Goal: Task Accomplishment & Management: Use online tool/utility

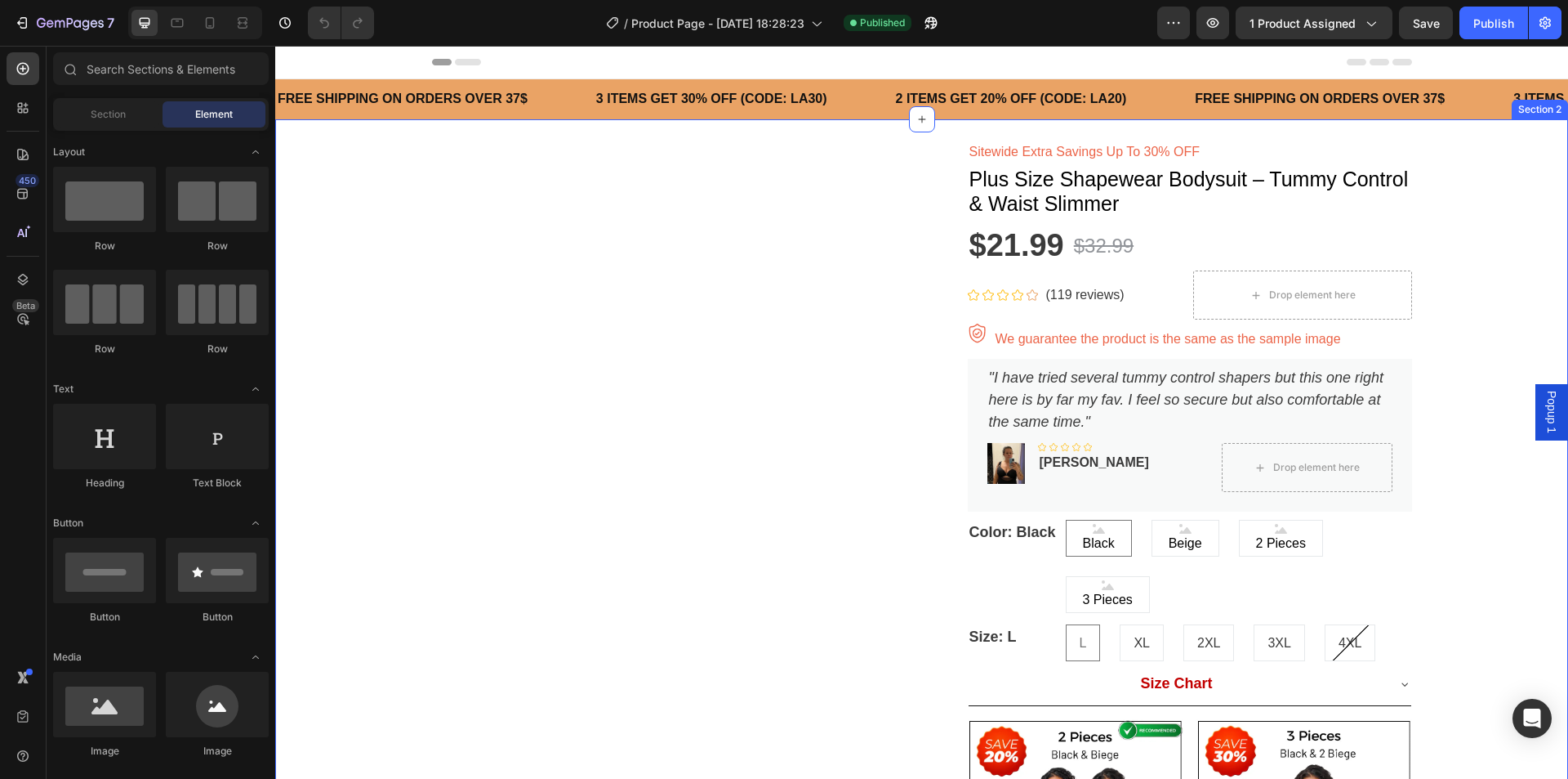
radio input "false"
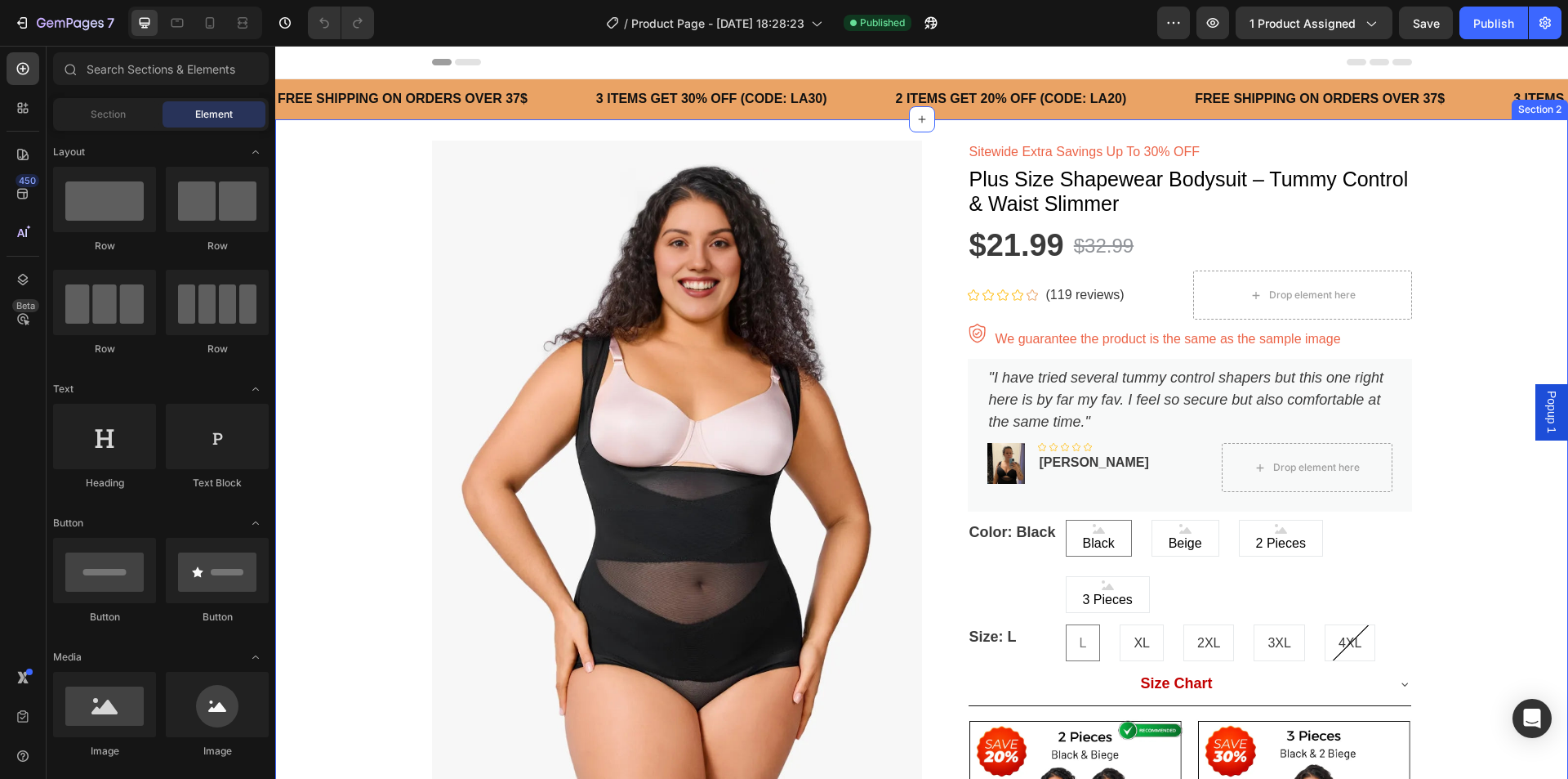
radio input "false"
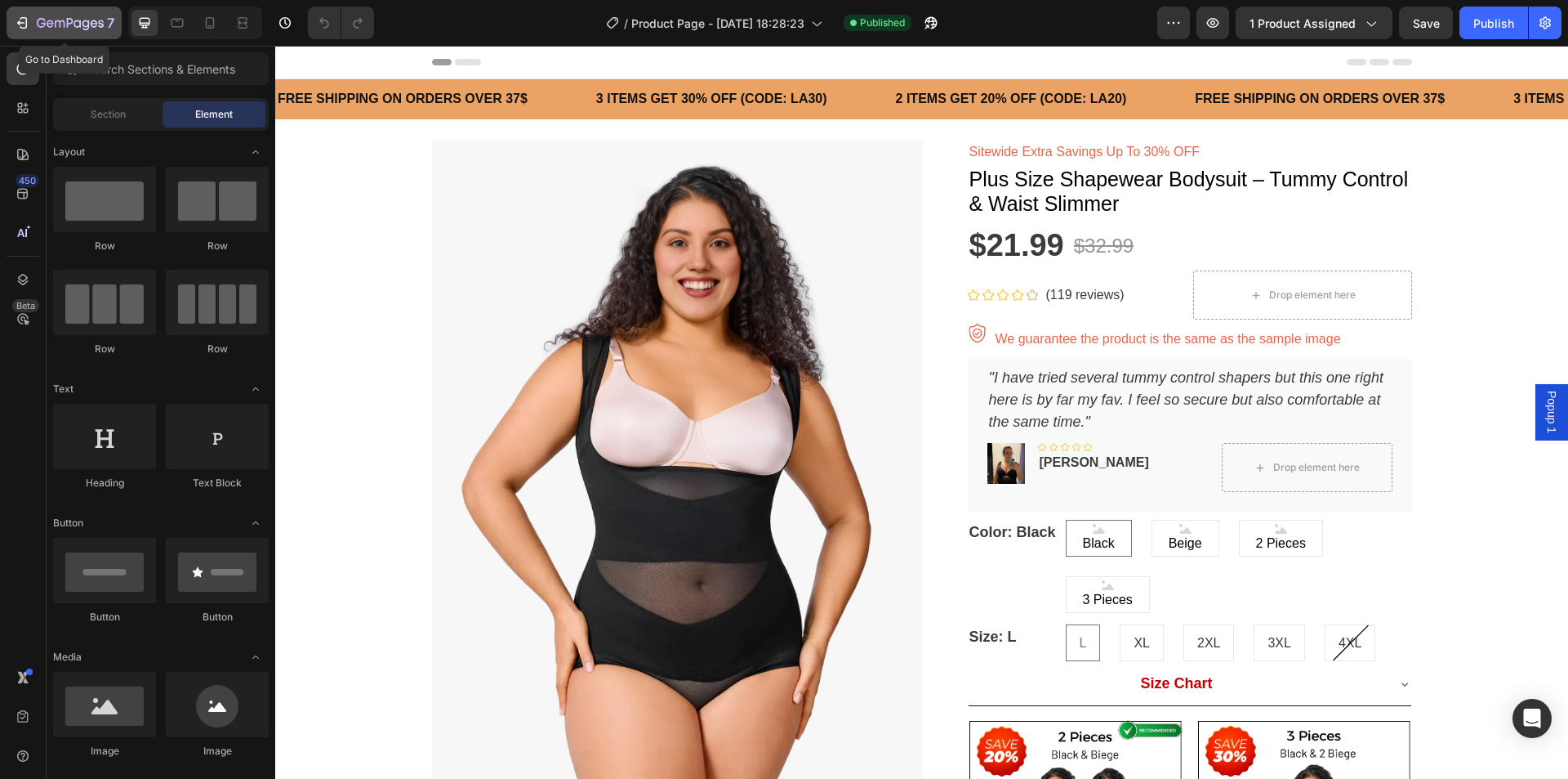
click at [46, 25] on icon "button" at bounding box center [70, 24] width 67 height 14
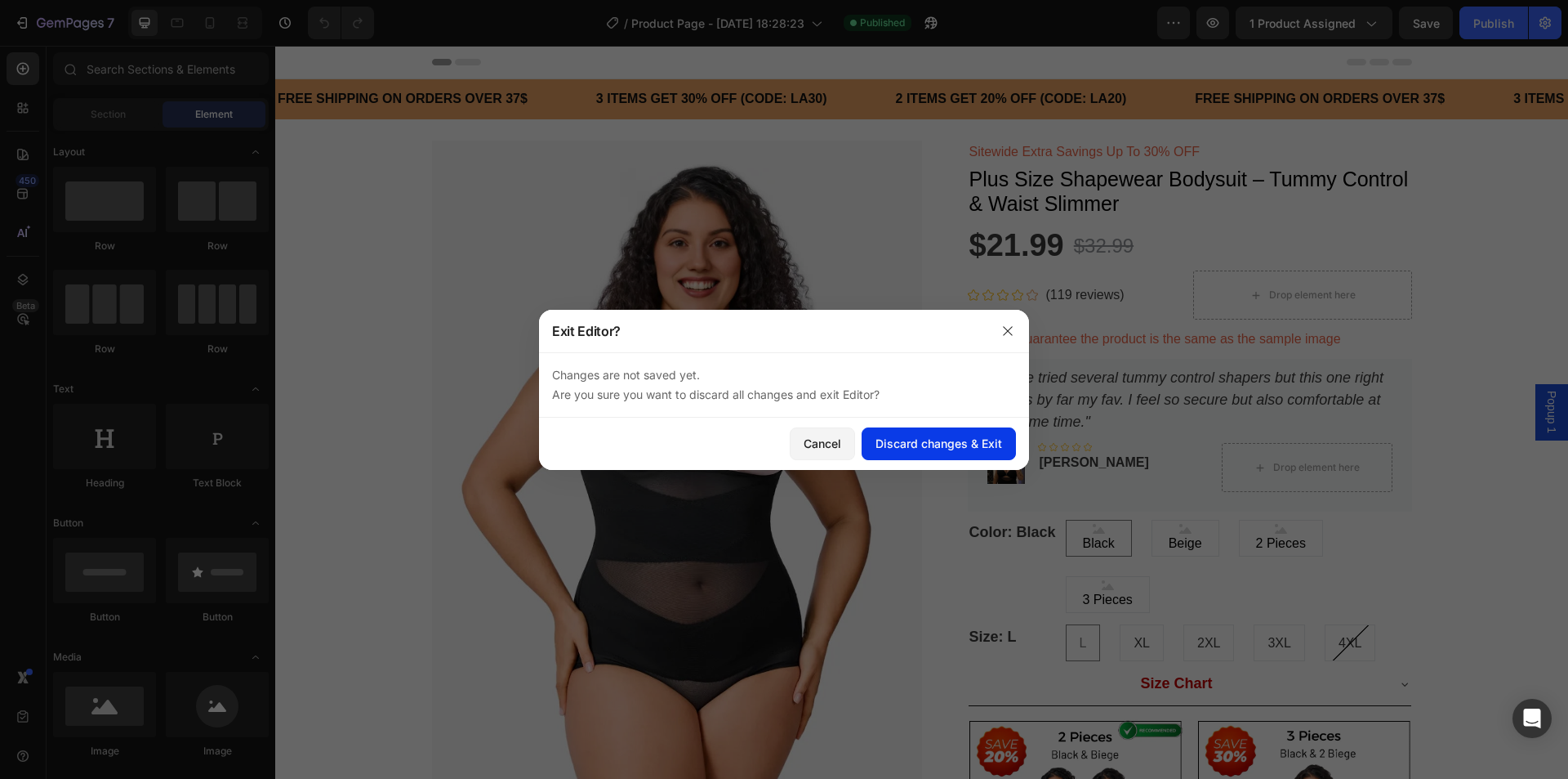
click at [955, 443] on div "Discard changes & Exit" at bounding box center [938, 444] width 127 height 17
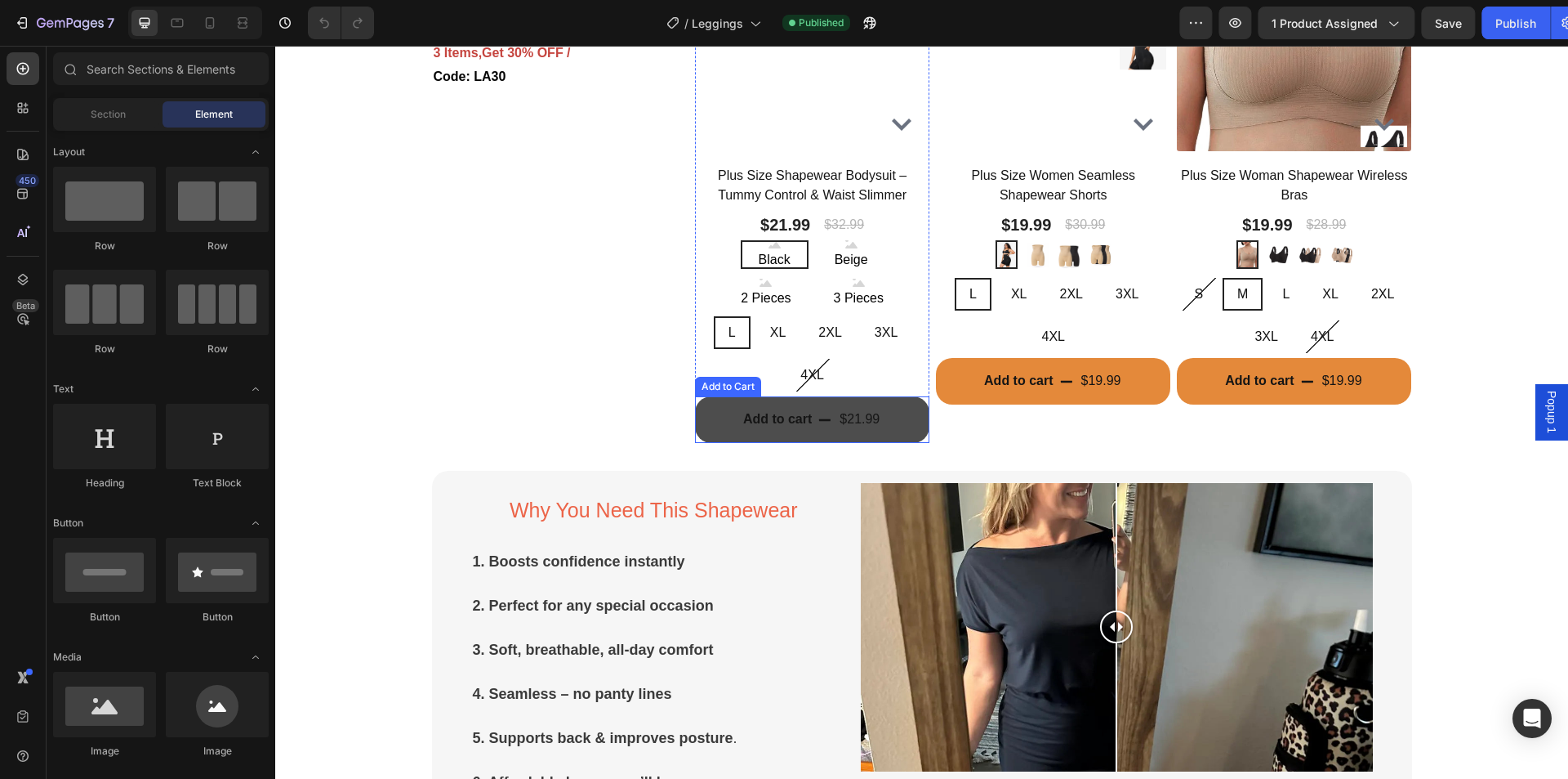
scroll to position [1389, 0]
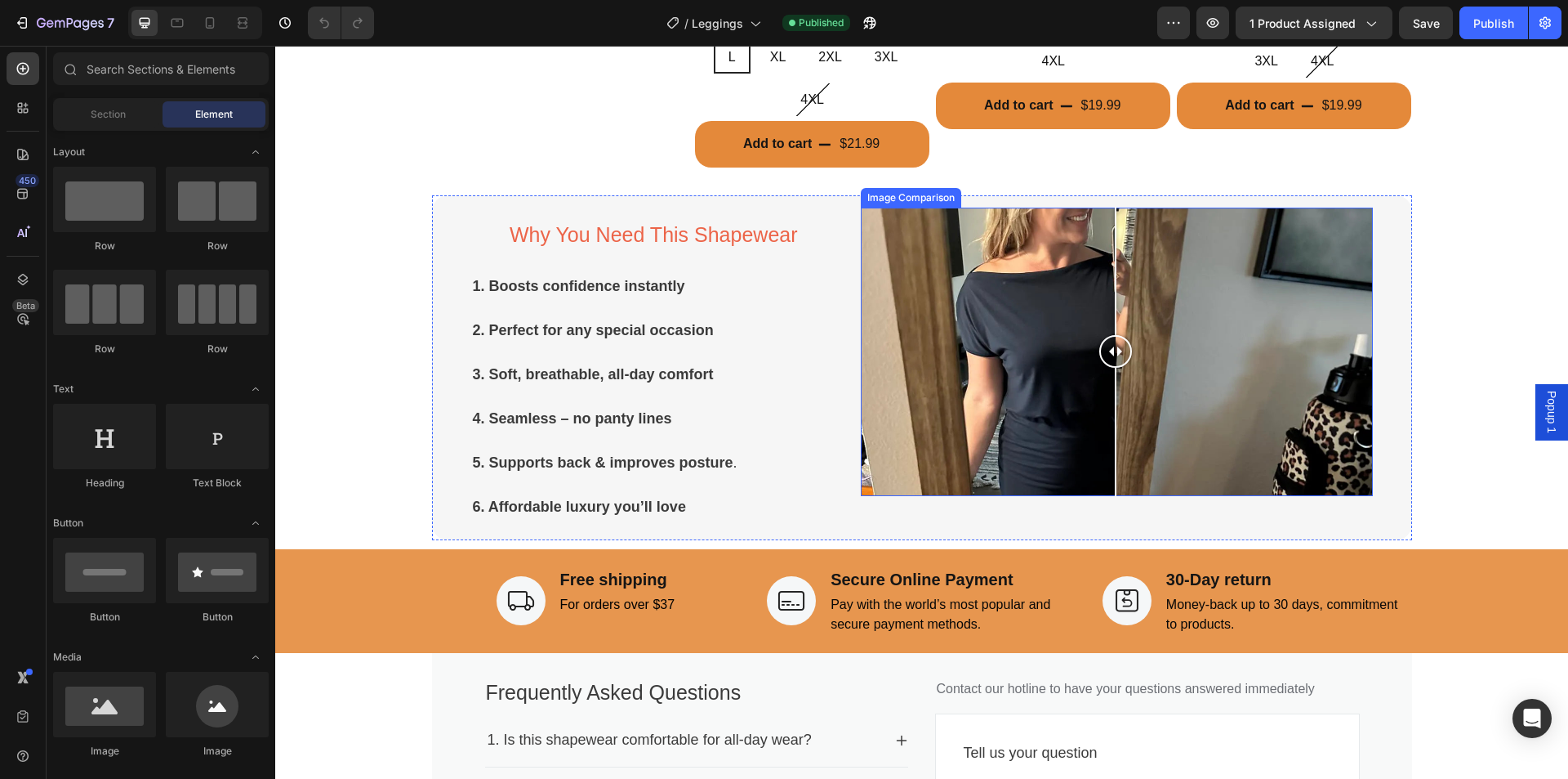
click at [1109, 352] on div at bounding box center [1116, 352] width 32 height 32
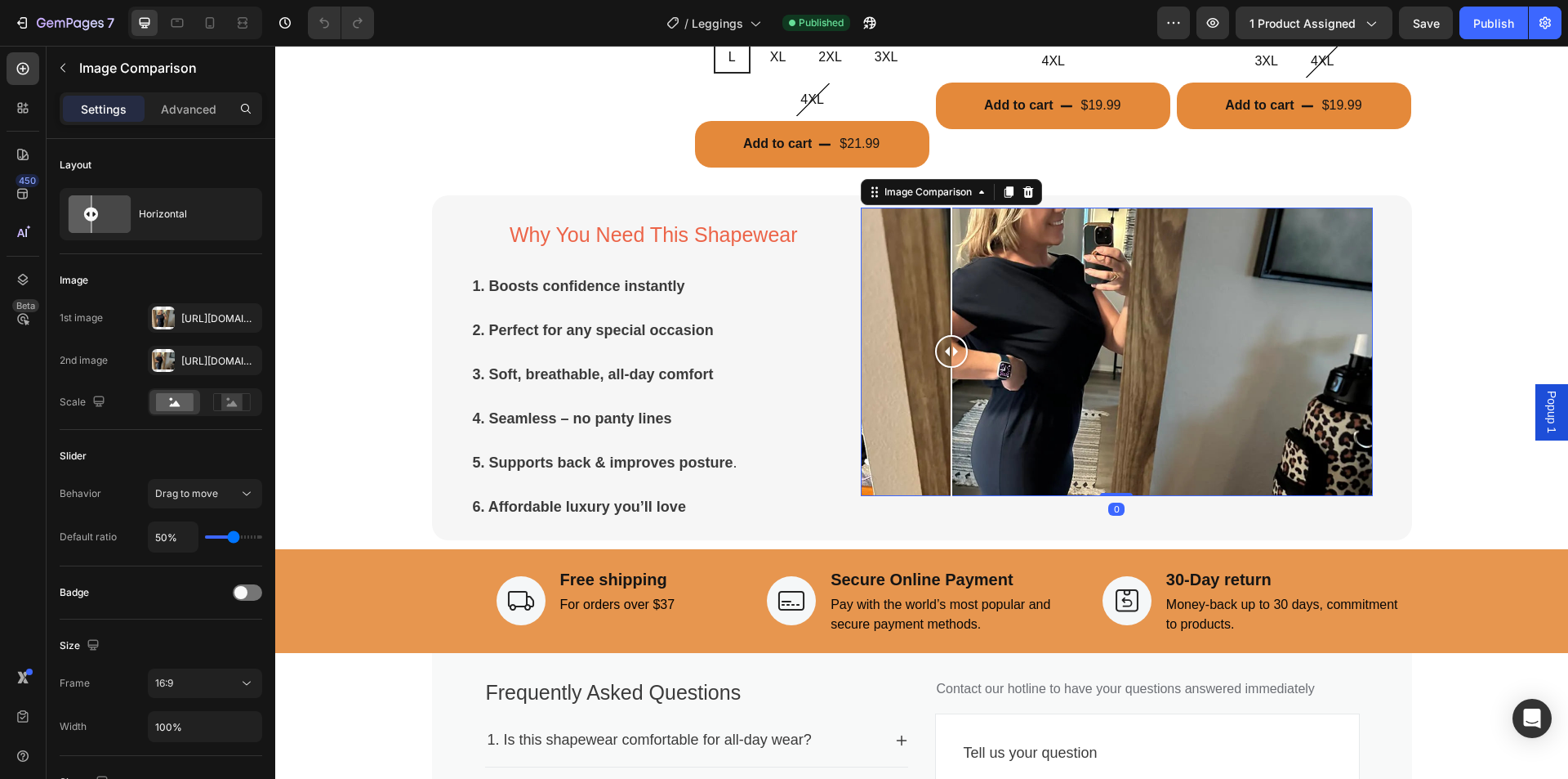
drag, startPoint x: 1109, startPoint y: 352, endPoint x: 937, endPoint y: 341, distance: 172.4
click at [937, 341] on div at bounding box center [952, 352] width 32 height 32
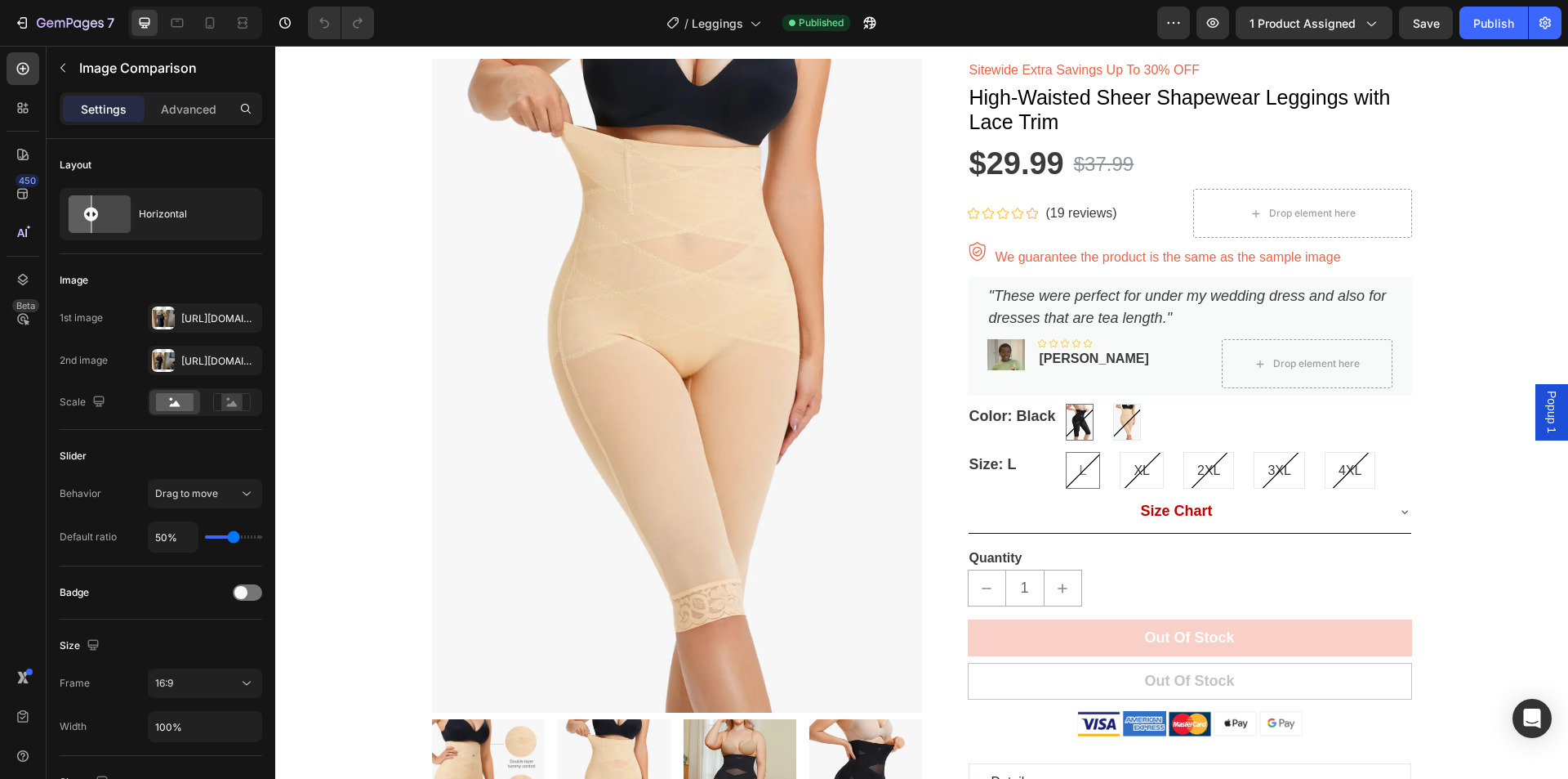
scroll to position [163, 0]
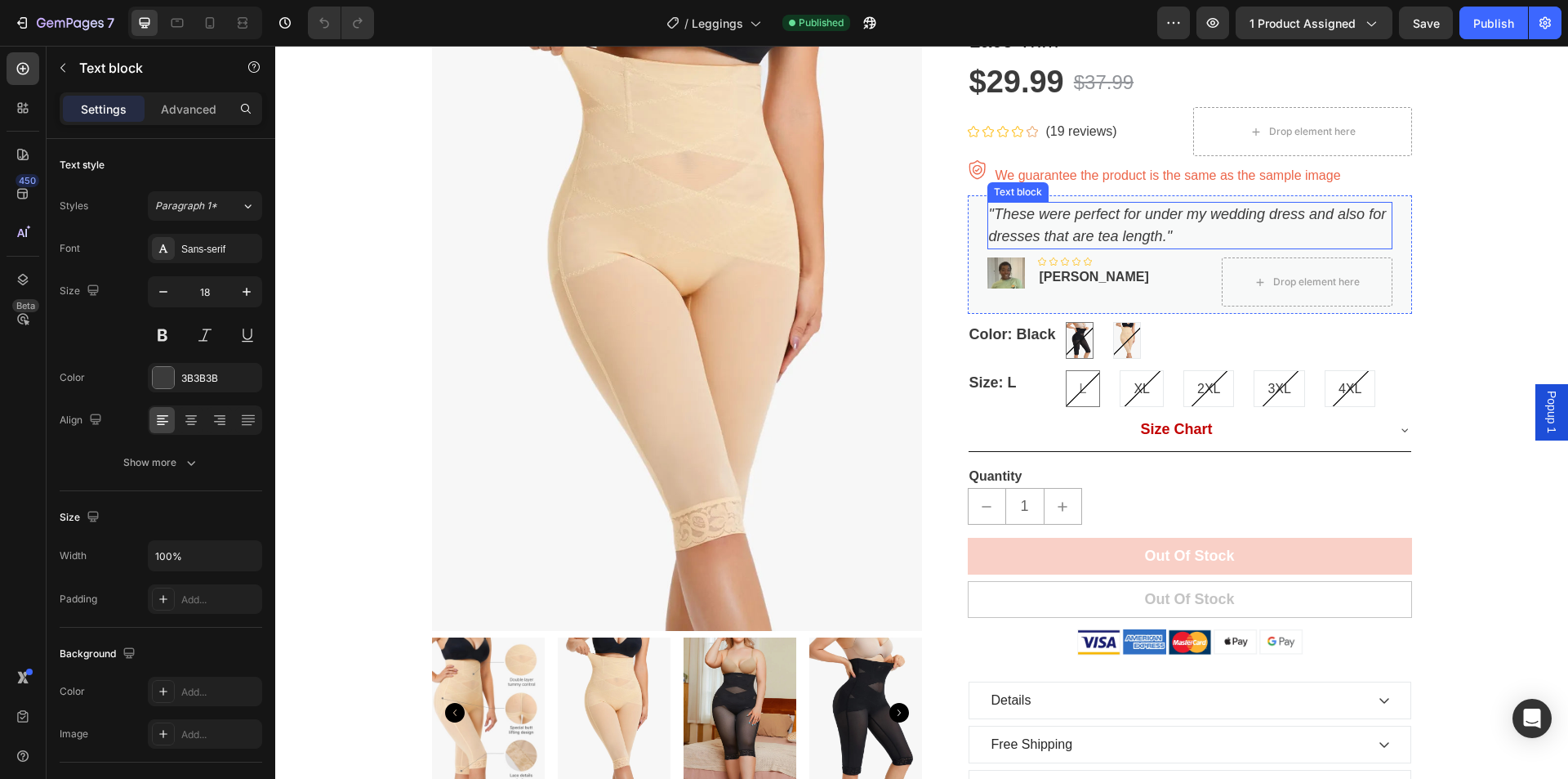
click at [1166, 235] on icon ""These were perfect for under my wedding dress and also for dresses that are te…" at bounding box center [1188, 225] width 397 height 38
click at [1159, 232] on icon ""These were perfect for under my wedding dress and also for dresses that are te…" at bounding box center [1188, 225] width 397 height 38
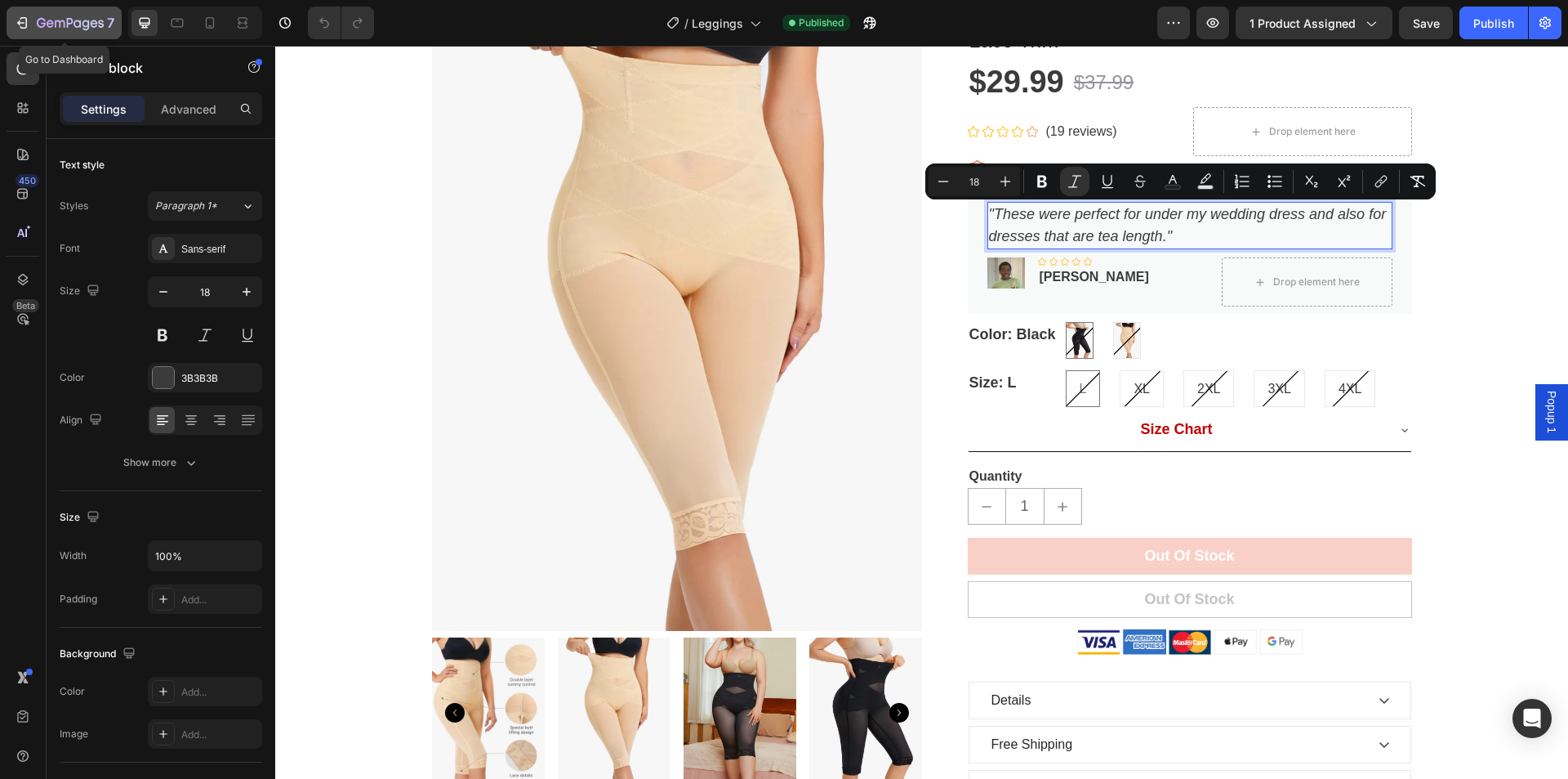
click at [26, 14] on div "7" at bounding box center [64, 23] width 100 height 20
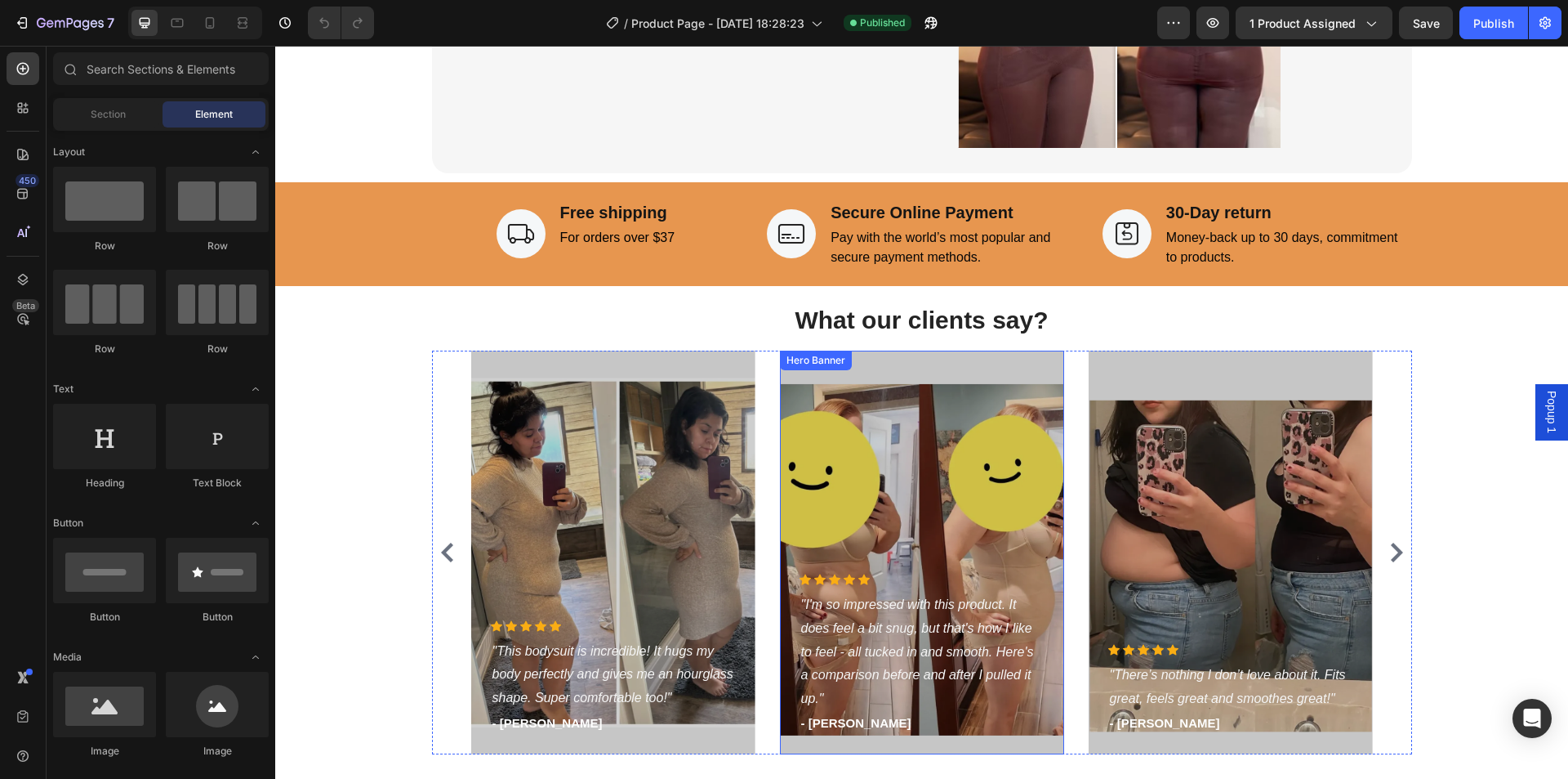
scroll to position [2779, 0]
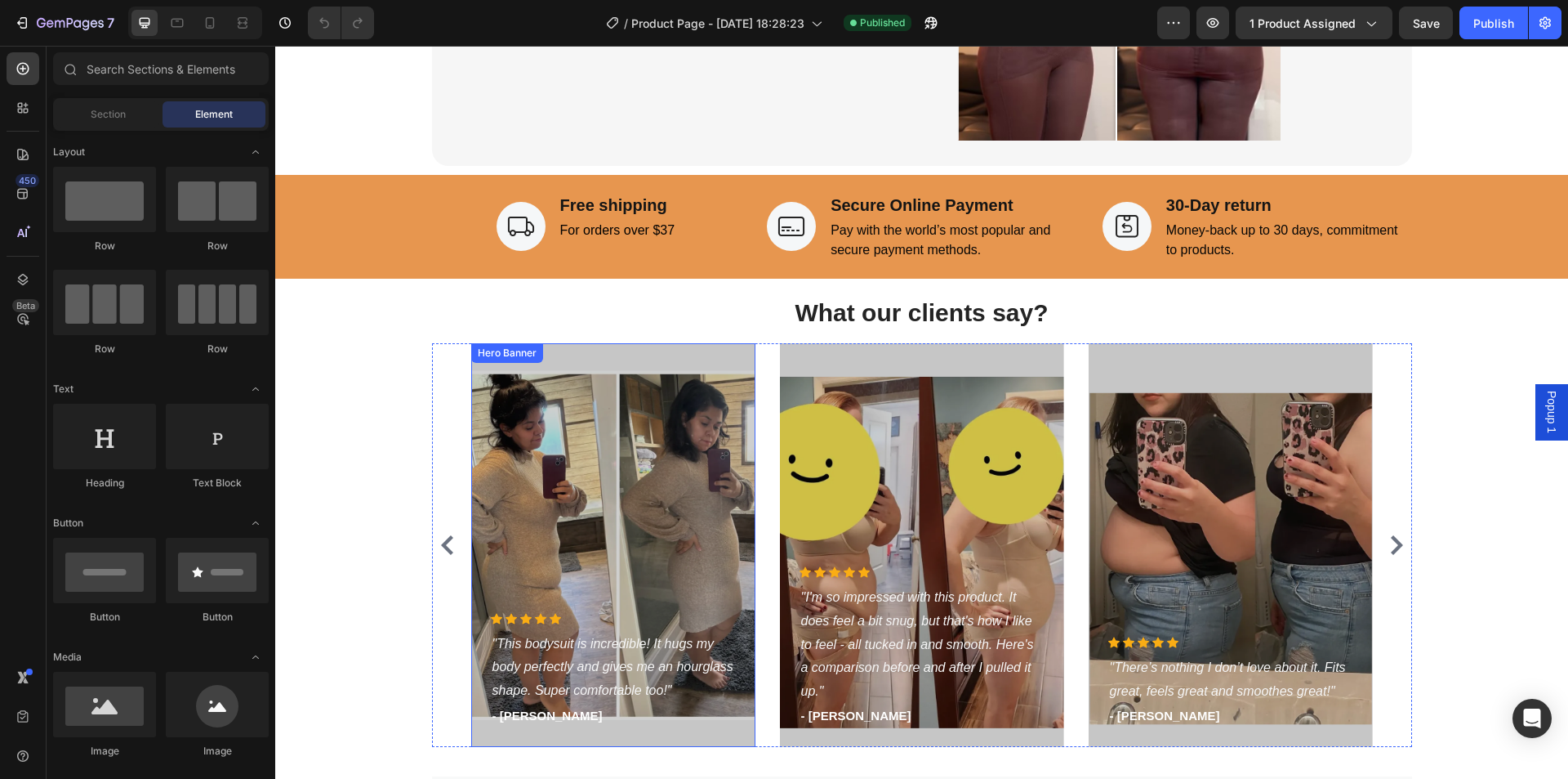
click at [657, 509] on div "Overlay" at bounding box center [613, 545] width 285 height 403
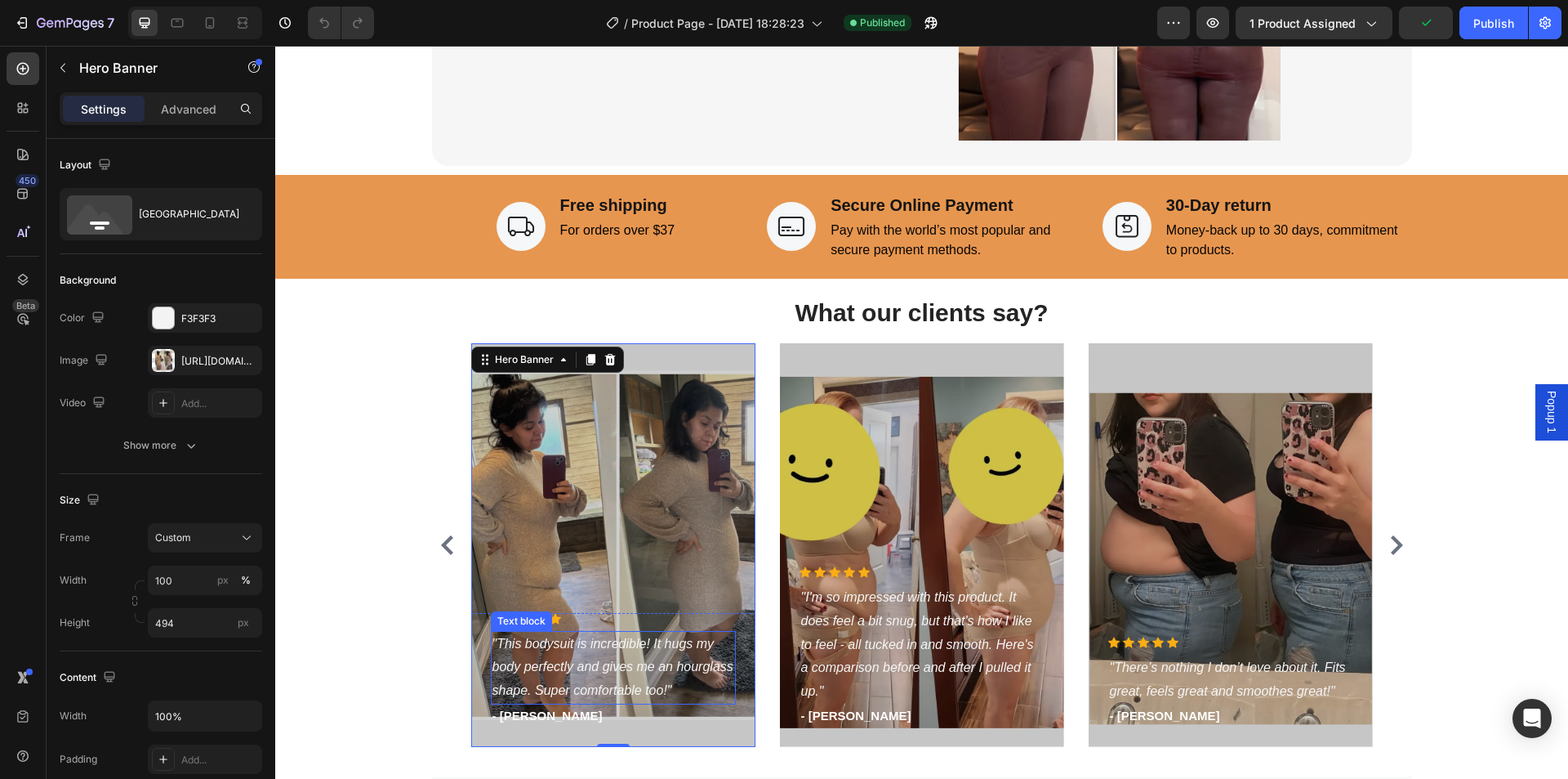
click at [581, 667] on icon ""This bodysuit is incredible! It hugs my body perfectly and gives me an hourgla…" at bounding box center [613, 667] width 241 height 61
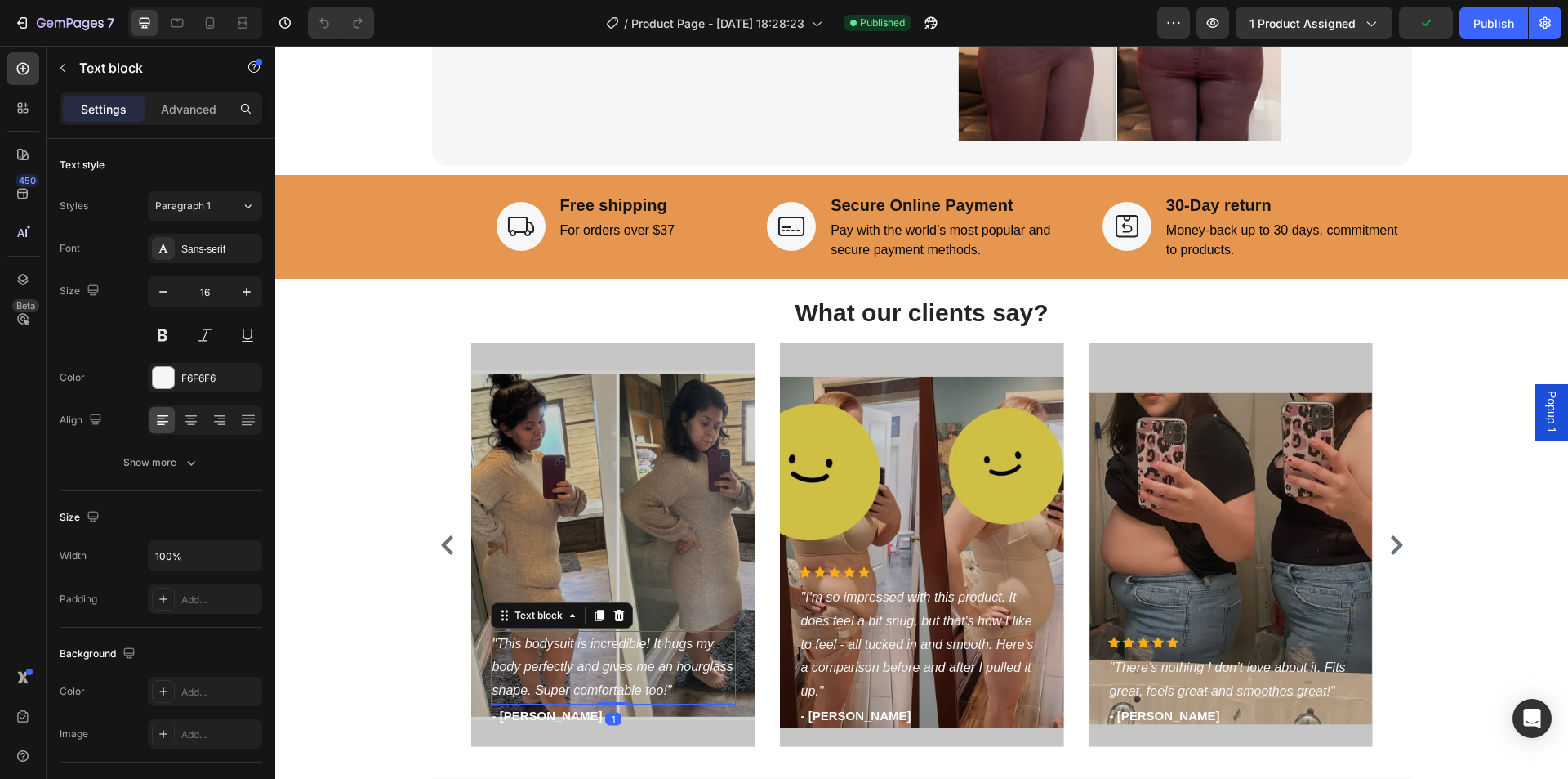
click at [581, 667] on icon ""This bodysuit is incredible! It hugs my body perfectly and gives me an hourgla…" at bounding box center [613, 667] width 241 height 61
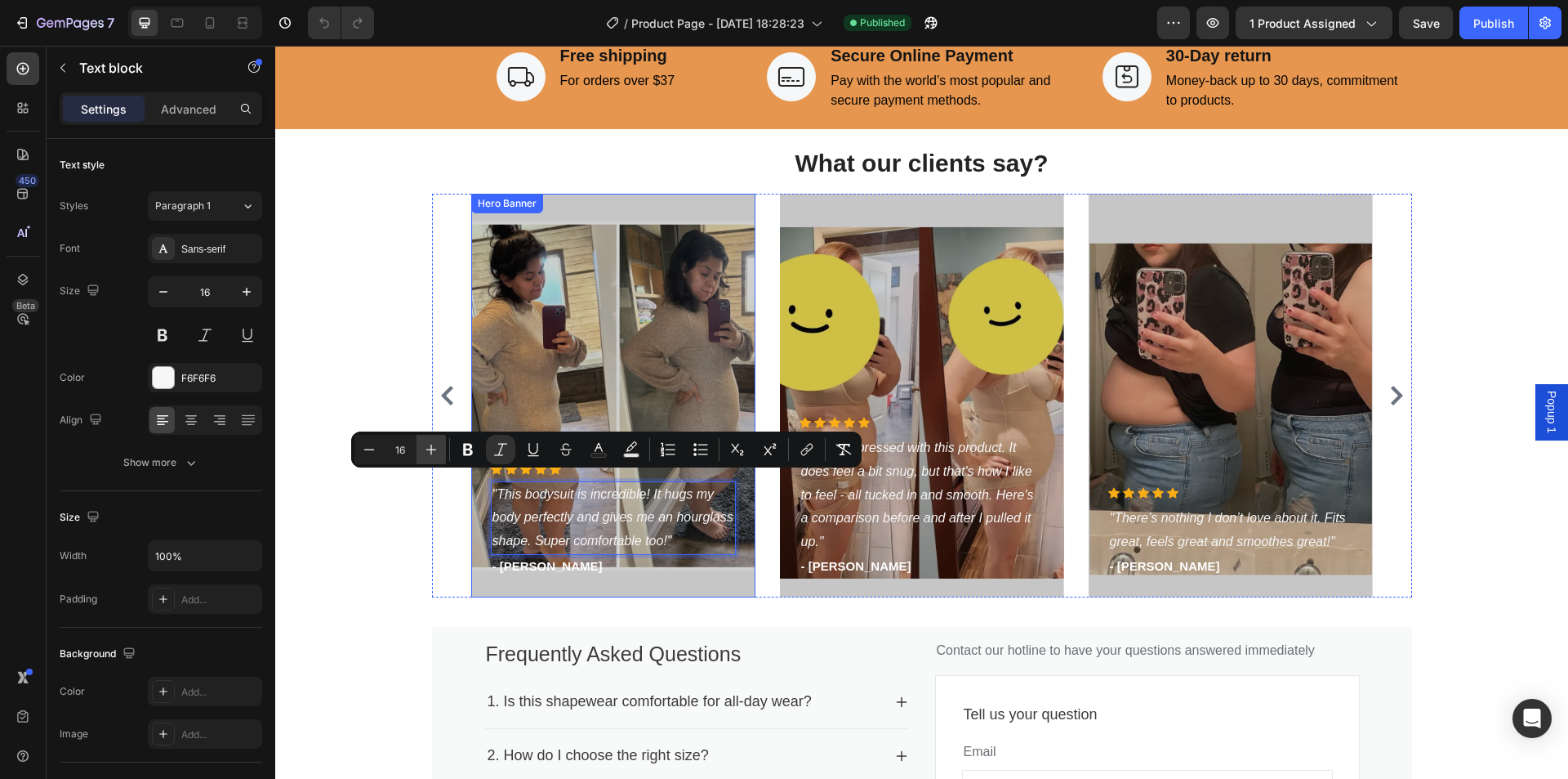
scroll to position [2942, 0]
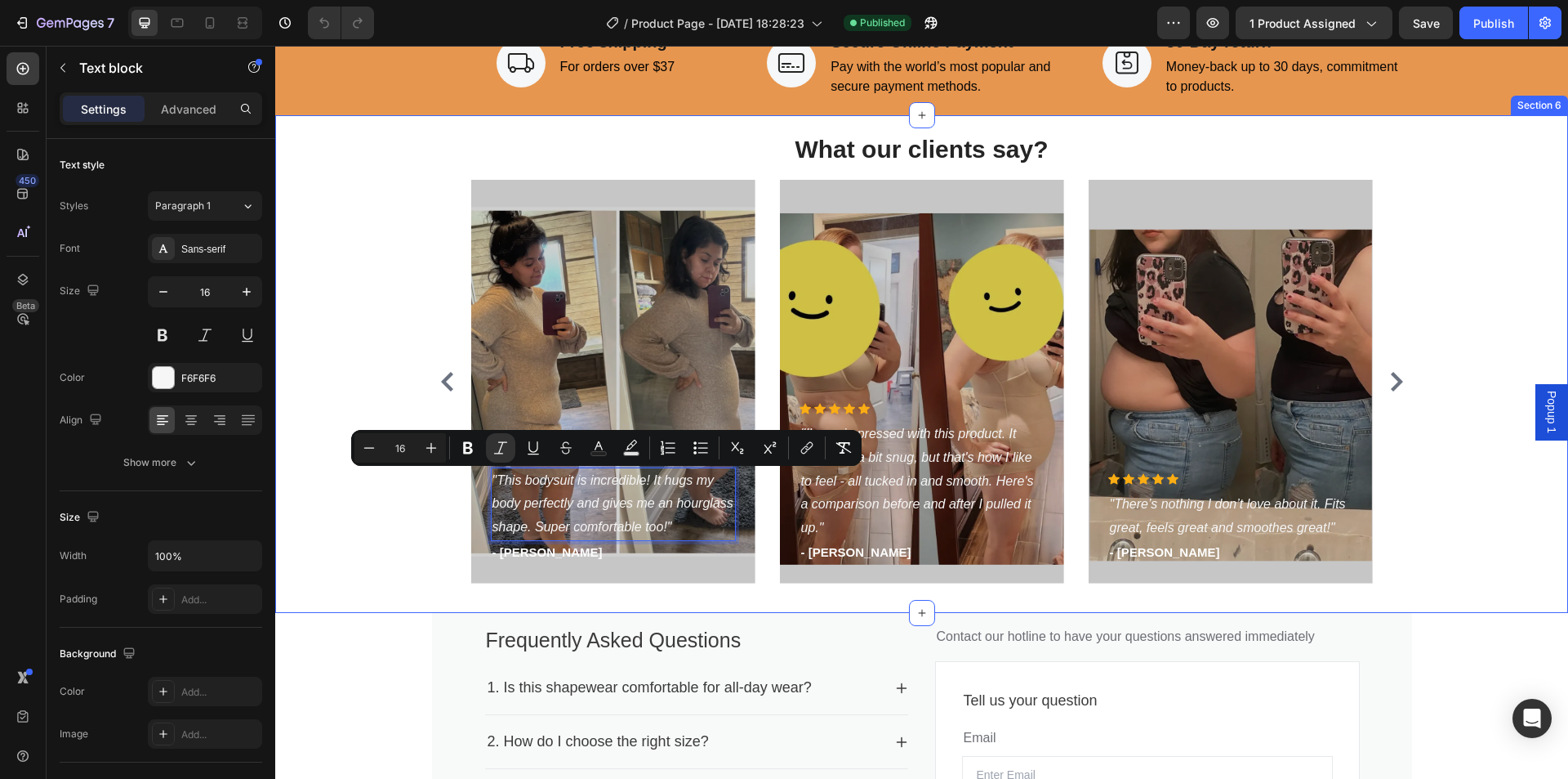
click at [372, 309] on div "What our clients say? Heading Icon Icon Icon Icon Icon Icon List Hoz "This body…" at bounding box center [922, 364] width 1269 height 465
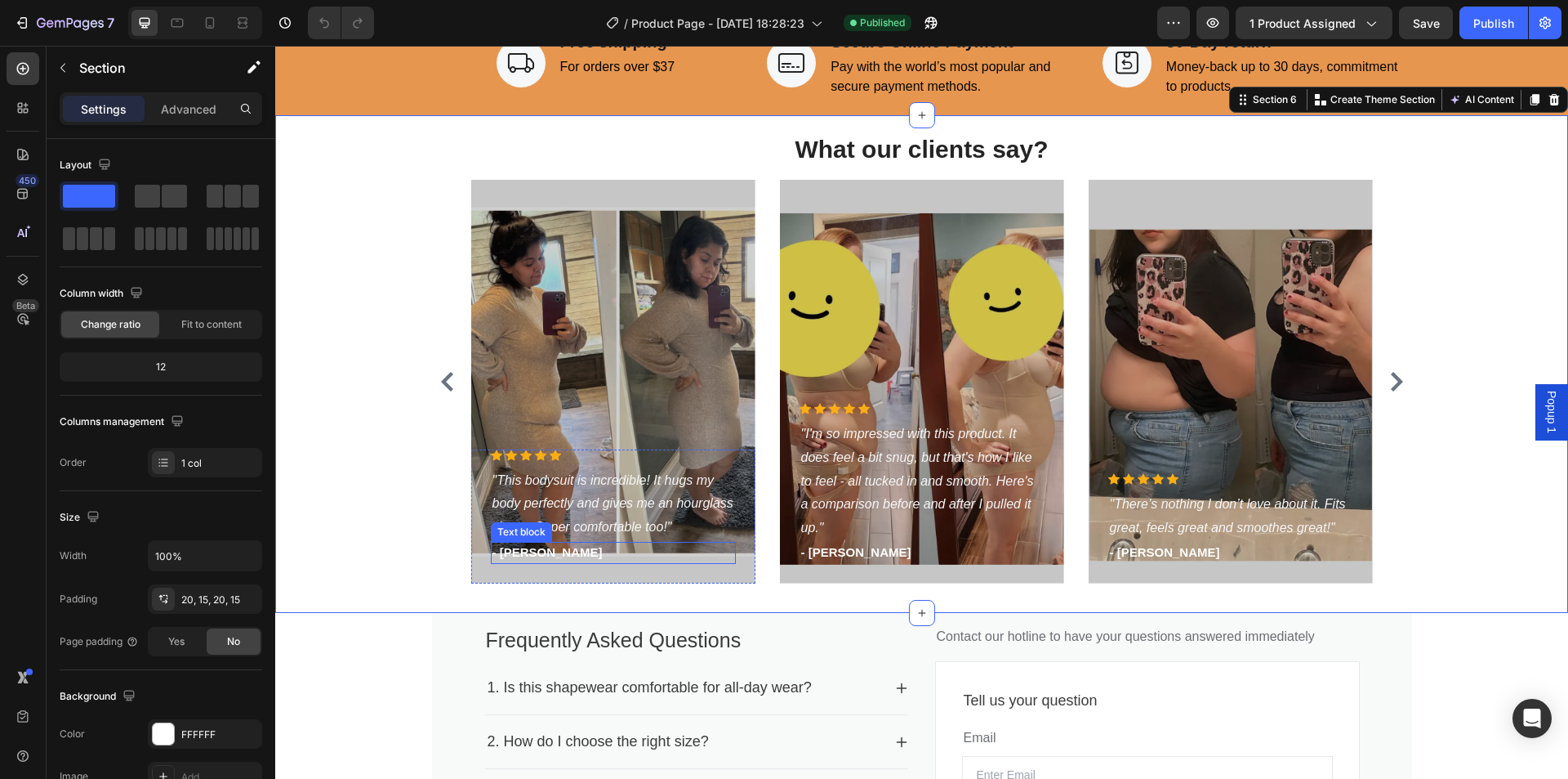
click at [544, 552] on p "- [PERSON_NAME]" at bounding box center [613, 553] width 242 height 19
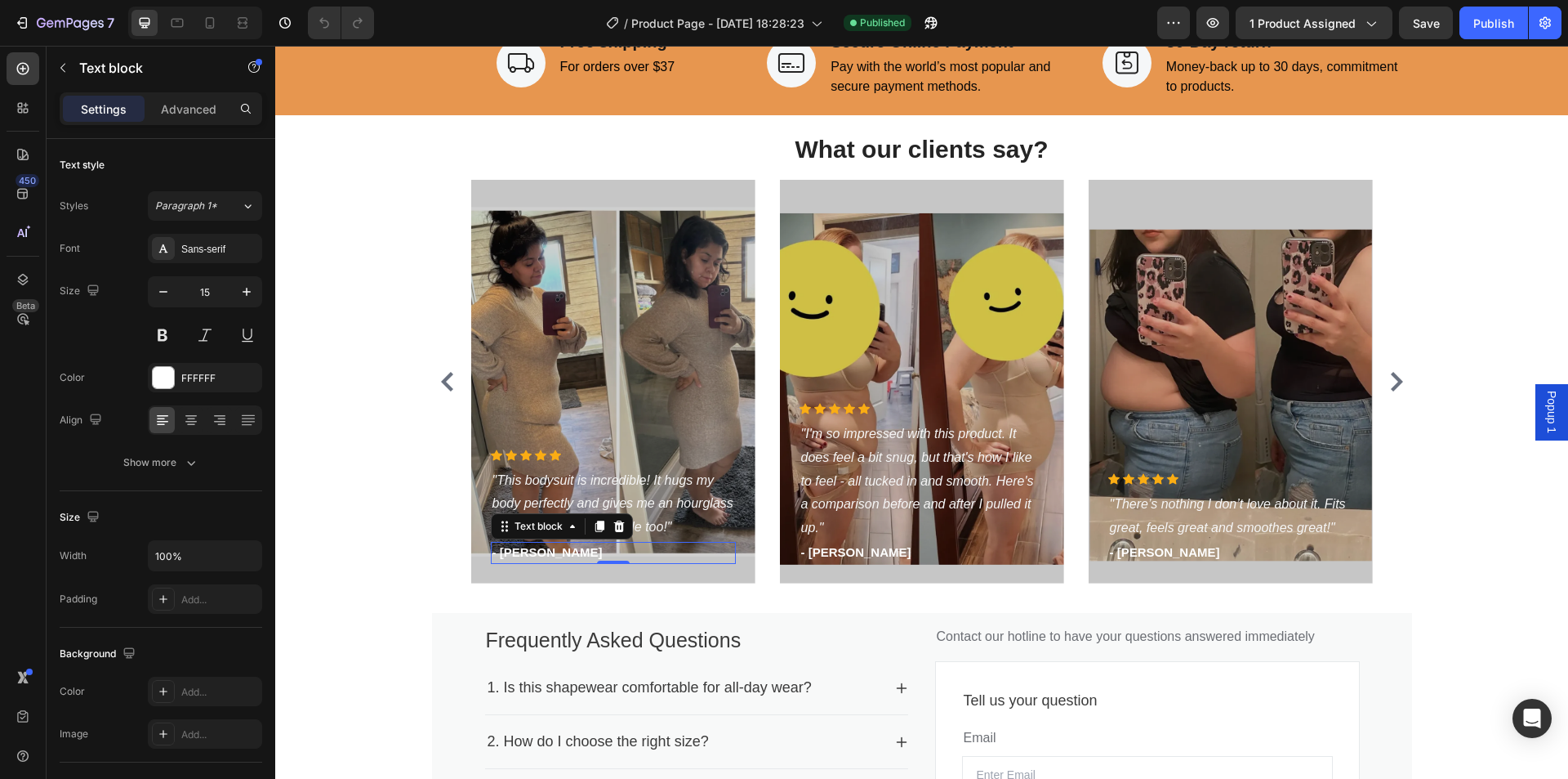
click at [544, 552] on p "- [PERSON_NAME]" at bounding box center [613, 553] width 242 height 19
